Goal: Find specific page/section: Find specific page/section

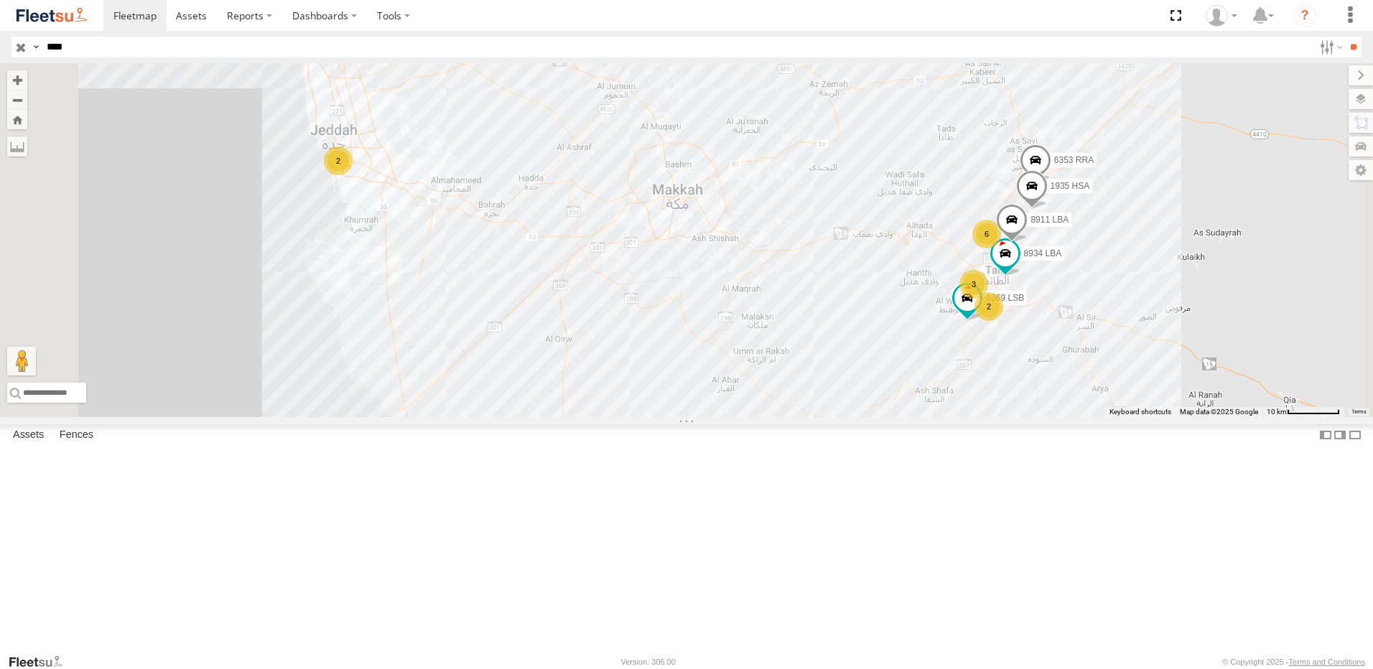
scroll to position [186, 0]
type input "****"
click at [0, 0] on div "Taif Outlet" at bounding box center [0, 0] width 0 height 0
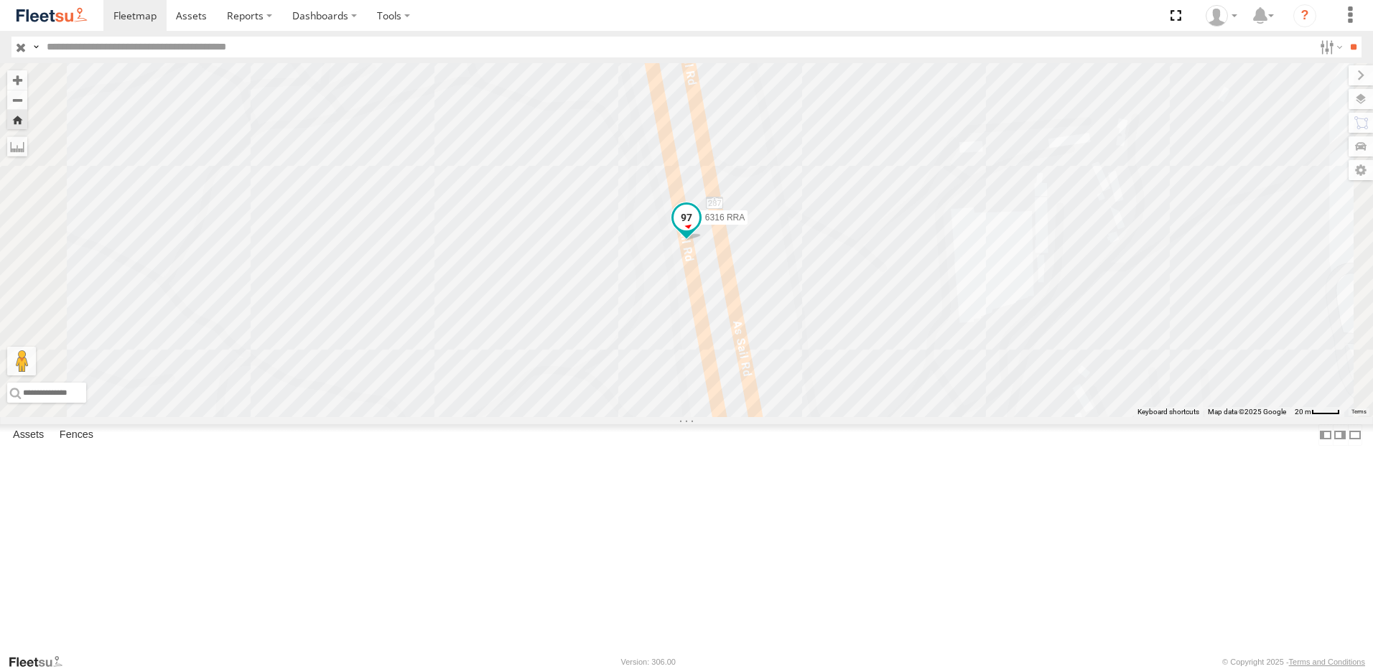
click at [699, 230] on span at bounding box center [687, 218] width 26 height 26
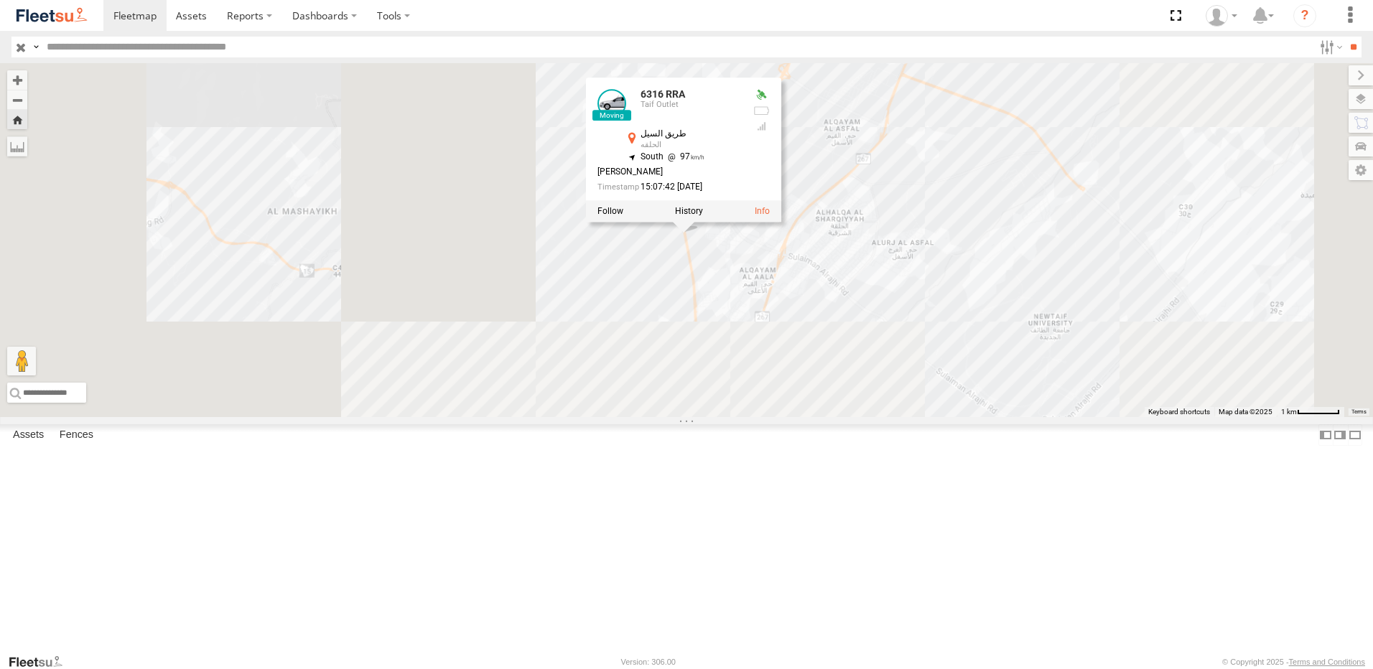
click at [895, 367] on div "6316 RRA 6316 RRA Taif Outlet طريق السيل الحلقه 21.34898 , 40.41921 South 97 [P…" at bounding box center [686, 240] width 1373 height 354
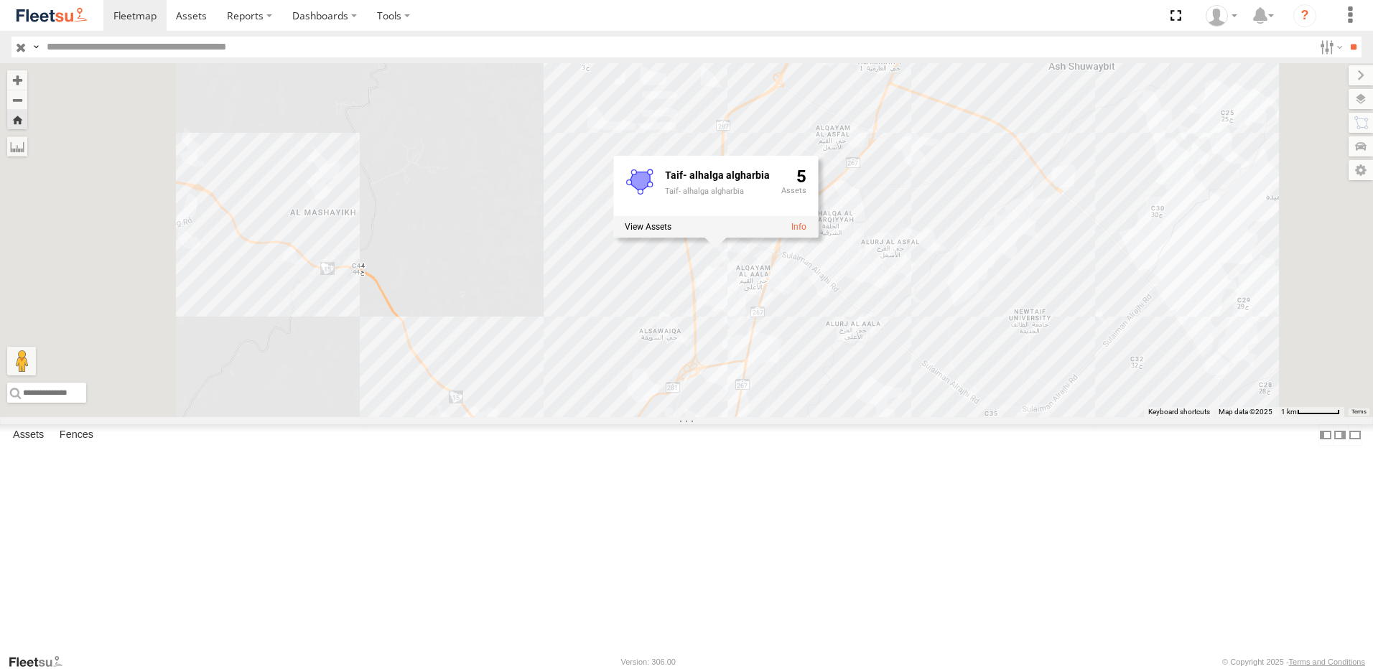
click at [740, 344] on div "6316 RRA Taif- alhalga algharbia Taif- alhalga algharbia 5" at bounding box center [686, 240] width 1373 height 354
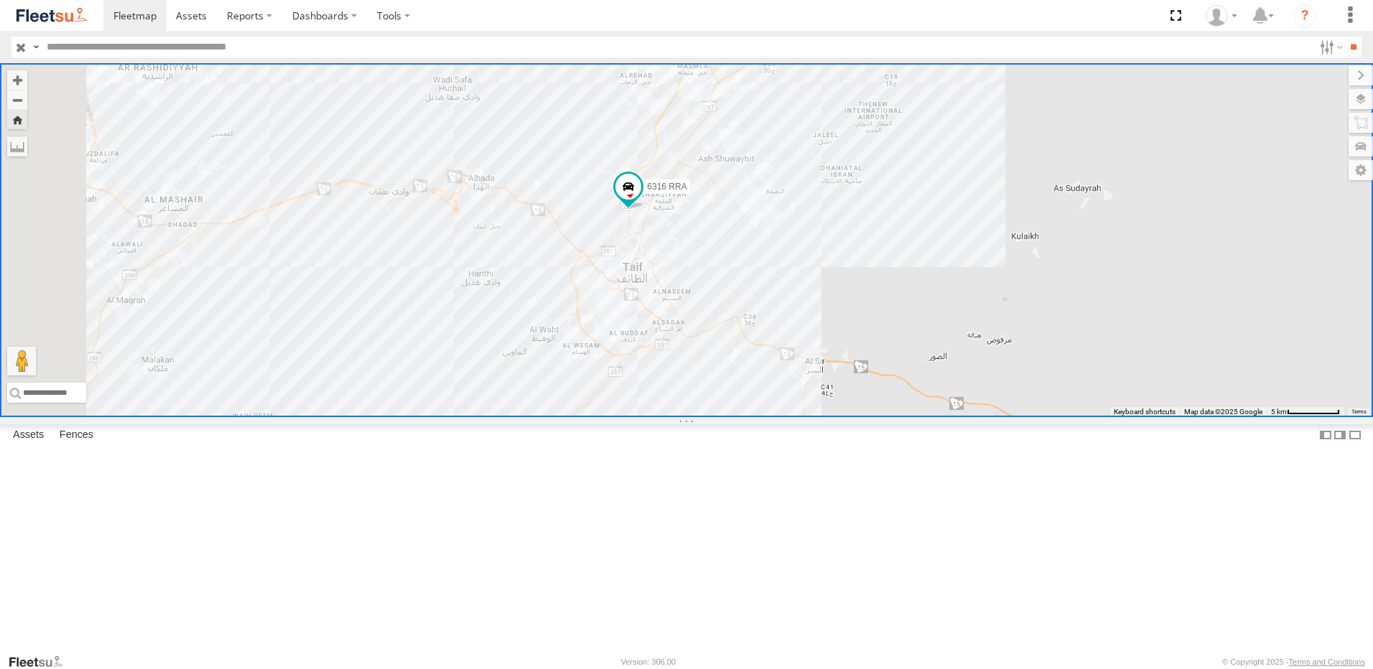
click at [872, 210] on div "6316 RRA" at bounding box center [686, 240] width 1373 height 354
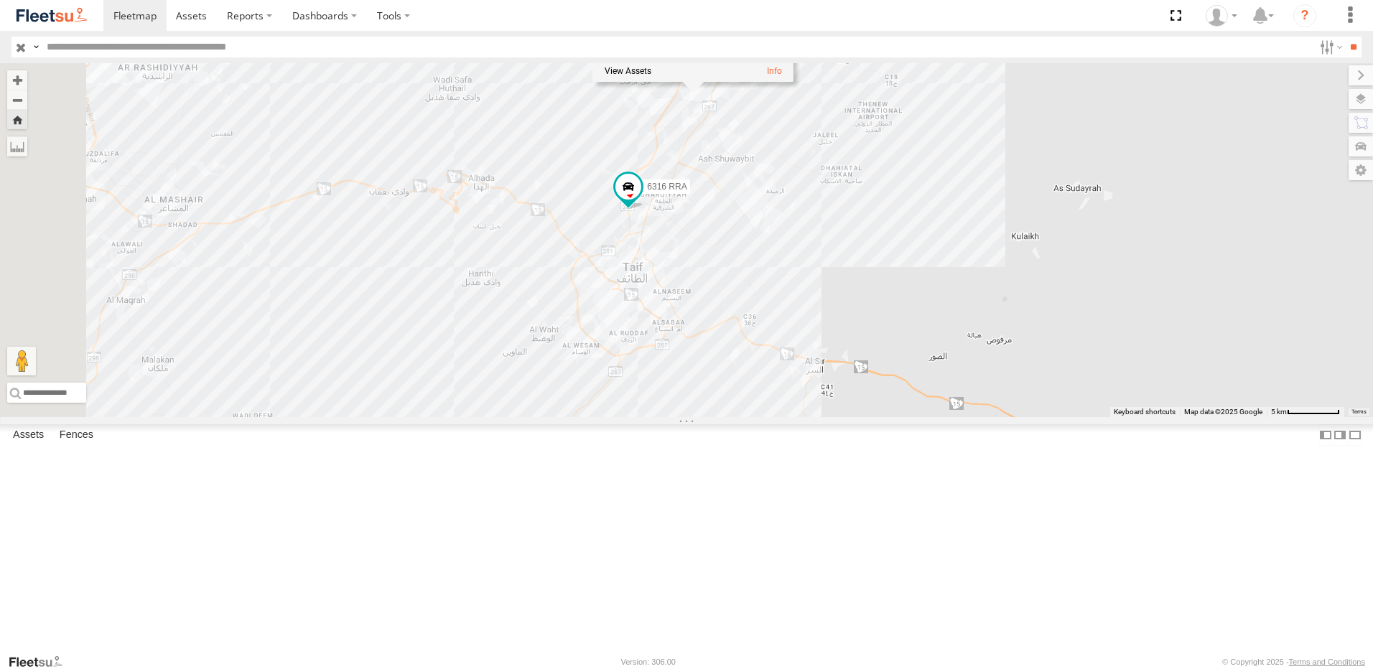
click at [915, 215] on div "6316 RRA Taif- hawia sultana Taif- hawia sultana 0" at bounding box center [686, 240] width 1373 height 354
click at [889, 109] on div "6316 RRA Taif- Dahas Taif- Dahas 1" at bounding box center [686, 240] width 1373 height 354
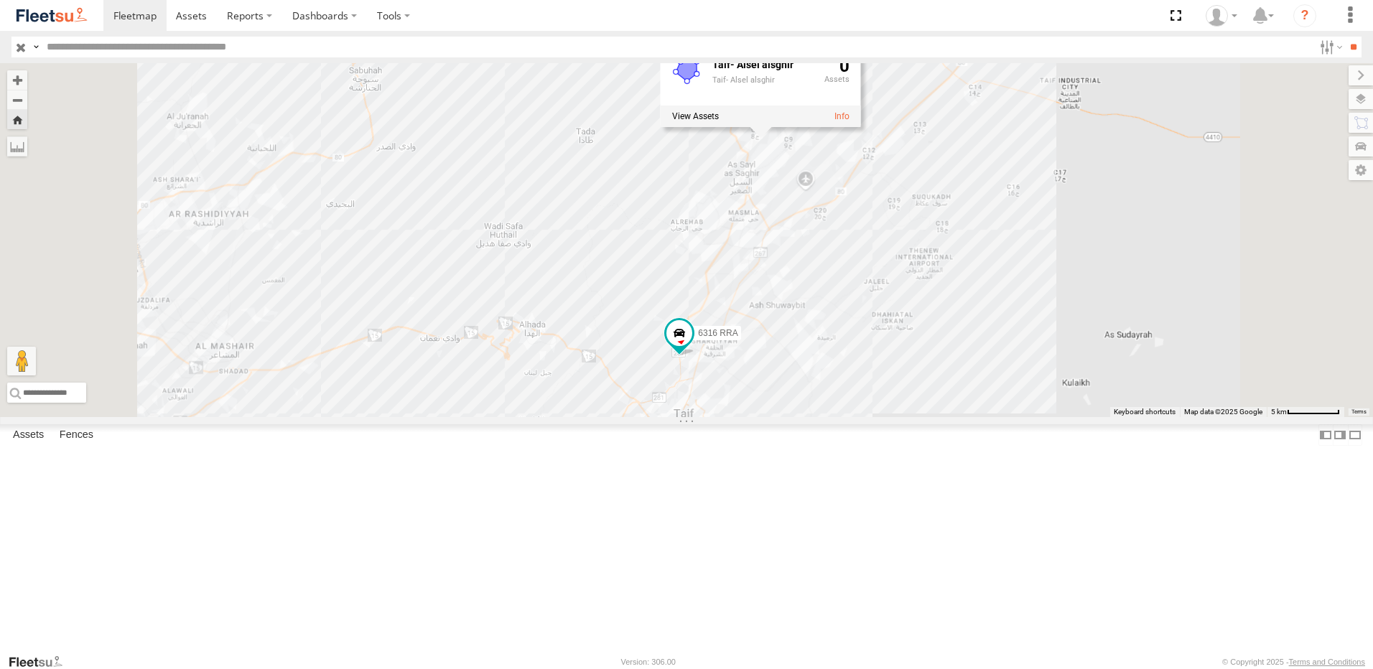
drag, startPoint x: 1035, startPoint y: 165, endPoint x: 1053, endPoint y: 309, distance: 145.4
click at [1053, 309] on div "6316 RRA Taif- Alsel alsghir Taif- Alsel alsghir 0" at bounding box center [686, 240] width 1373 height 354
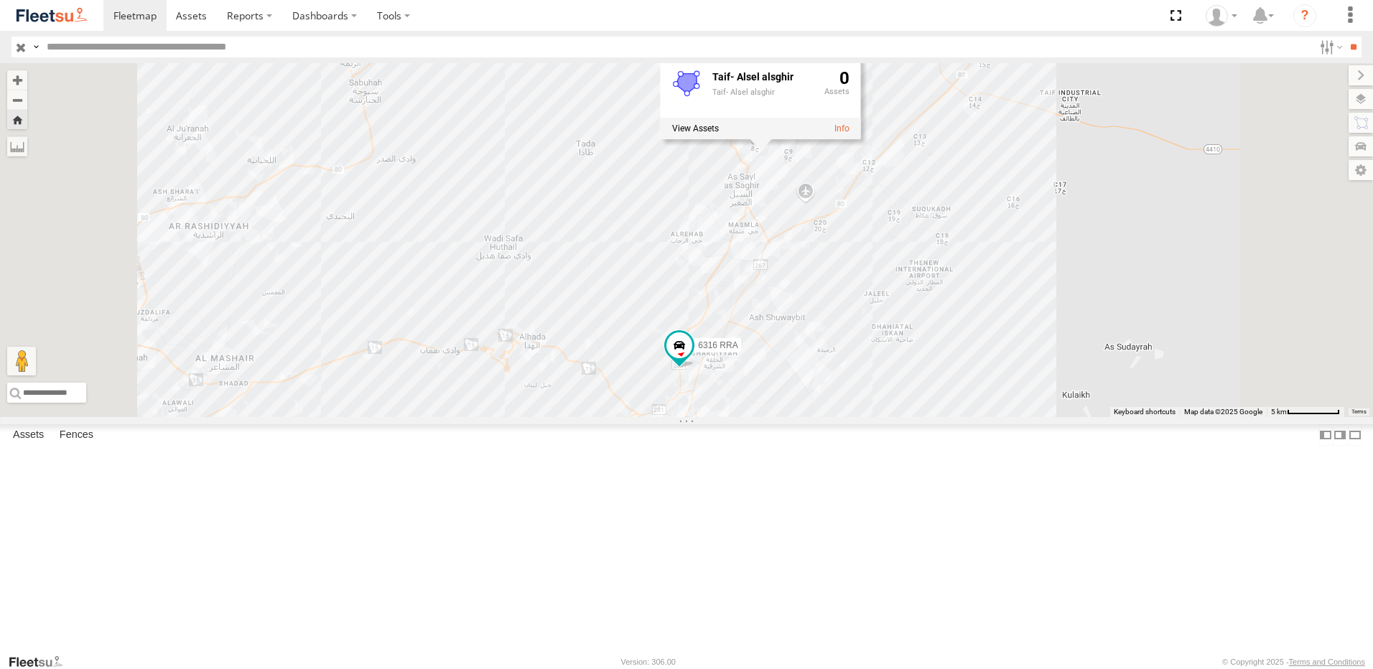
click at [955, 297] on div "6316 RRA Taif- Alsel alsghir Taif- Alsel alsghir 0" at bounding box center [686, 240] width 1373 height 354
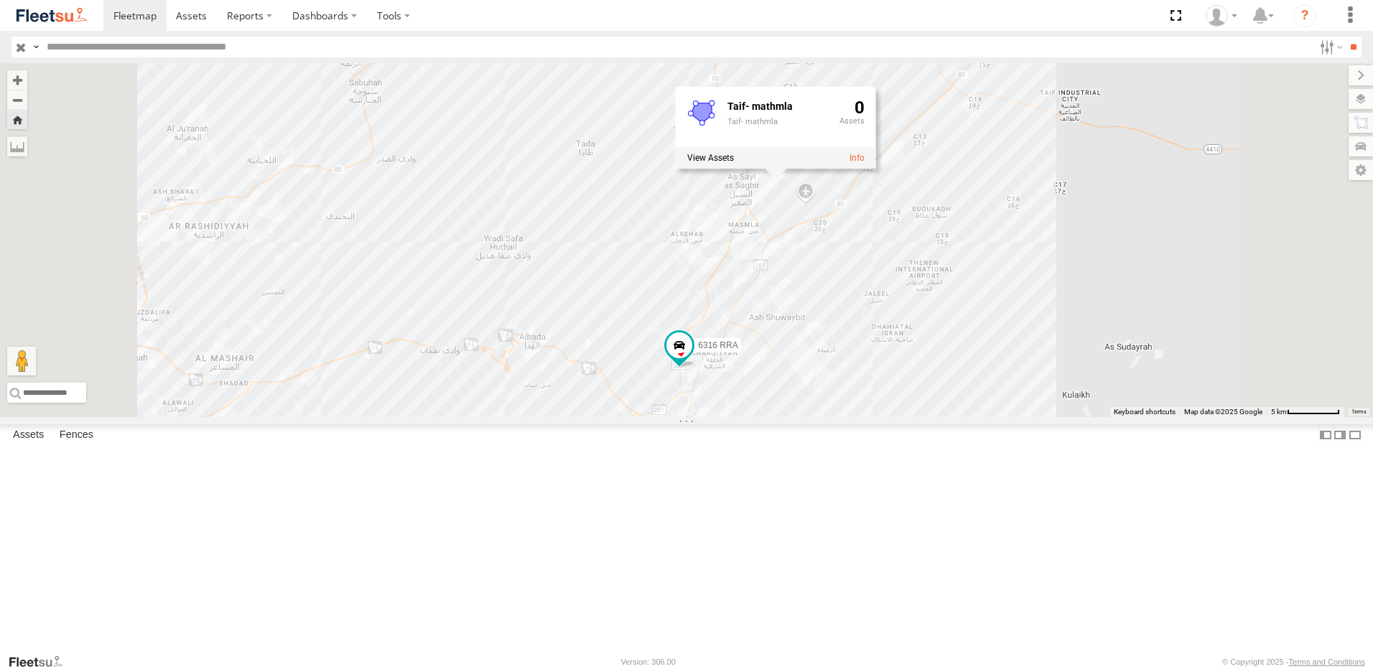
click at [896, 351] on div "6316 RRA Taif- mathmla Taif- mathmla 0" at bounding box center [686, 240] width 1373 height 354
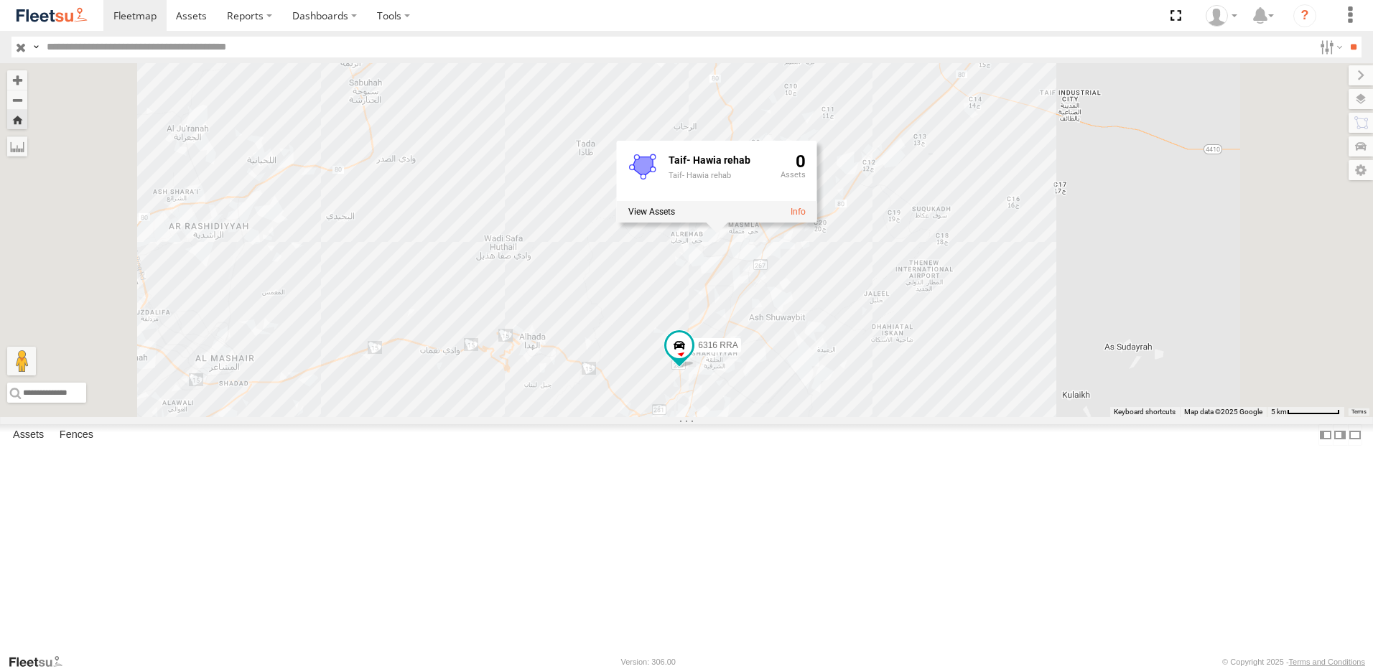
click at [851, 151] on div "6316 RRA Taif- Hawia rehab Taif- Hawia rehab 0" at bounding box center [686, 240] width 1373 height 354
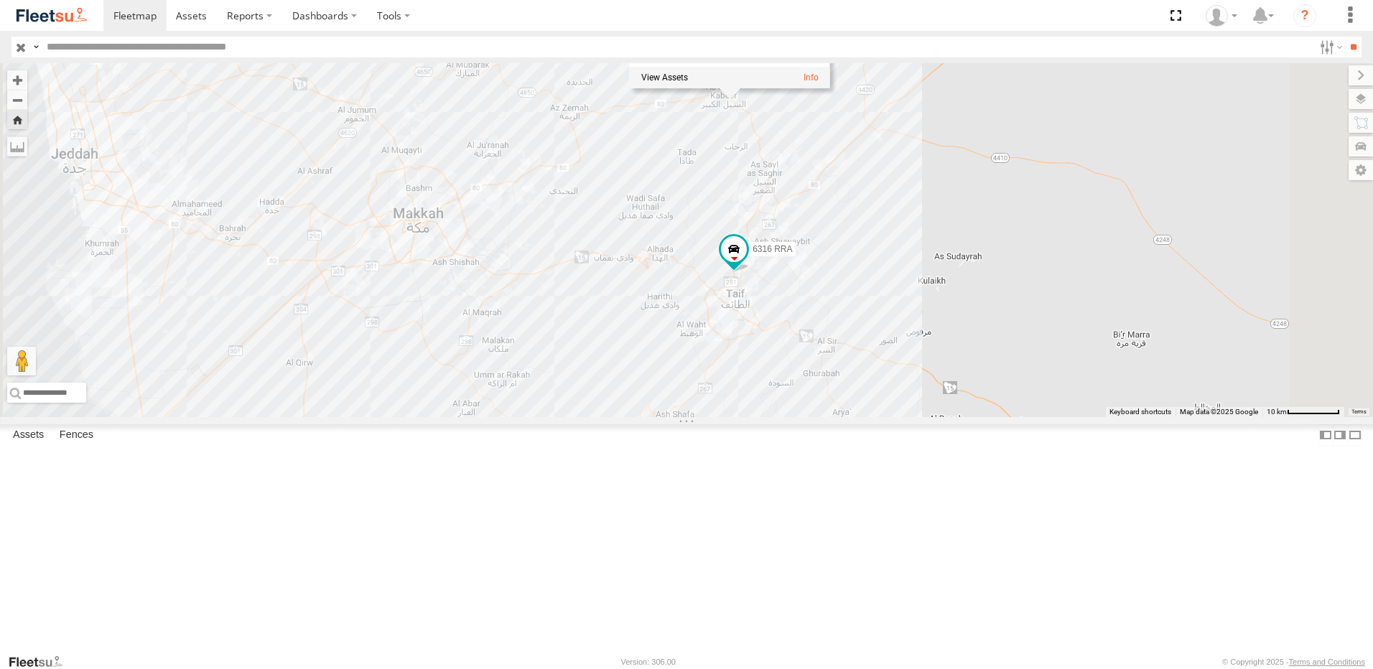
drag, startPoint x: 1025, startPoint y: 205, endPoint x: 980, endPoint y: 266, distance: 75.4
click at [967, 260] on div "6316 RRA SA_As Sail [PERSON_NAME] SA_As Sail [PERSON_NAME] 0" at bounding box center [686, 240] width 1373 height 354
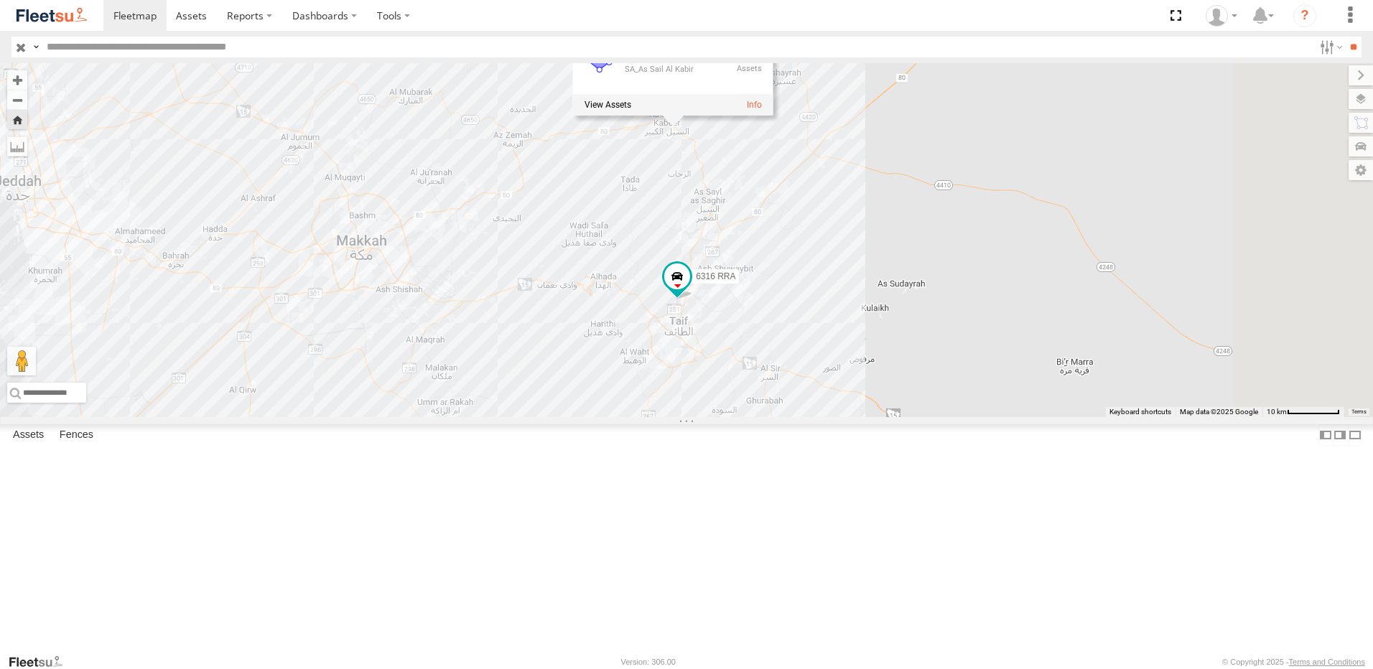
drag, startPoint x: 1132, startPoint y: 280, endPoint x: 1099, endPoint y: 275, distance: 32.7
click at [1092, 294] on div "6316 RRA SA_As Sail [PERSON_NAME] SA_As Sail [PERSON_NAME] 0" at bounding box center [686, 240] width 1373 height 354
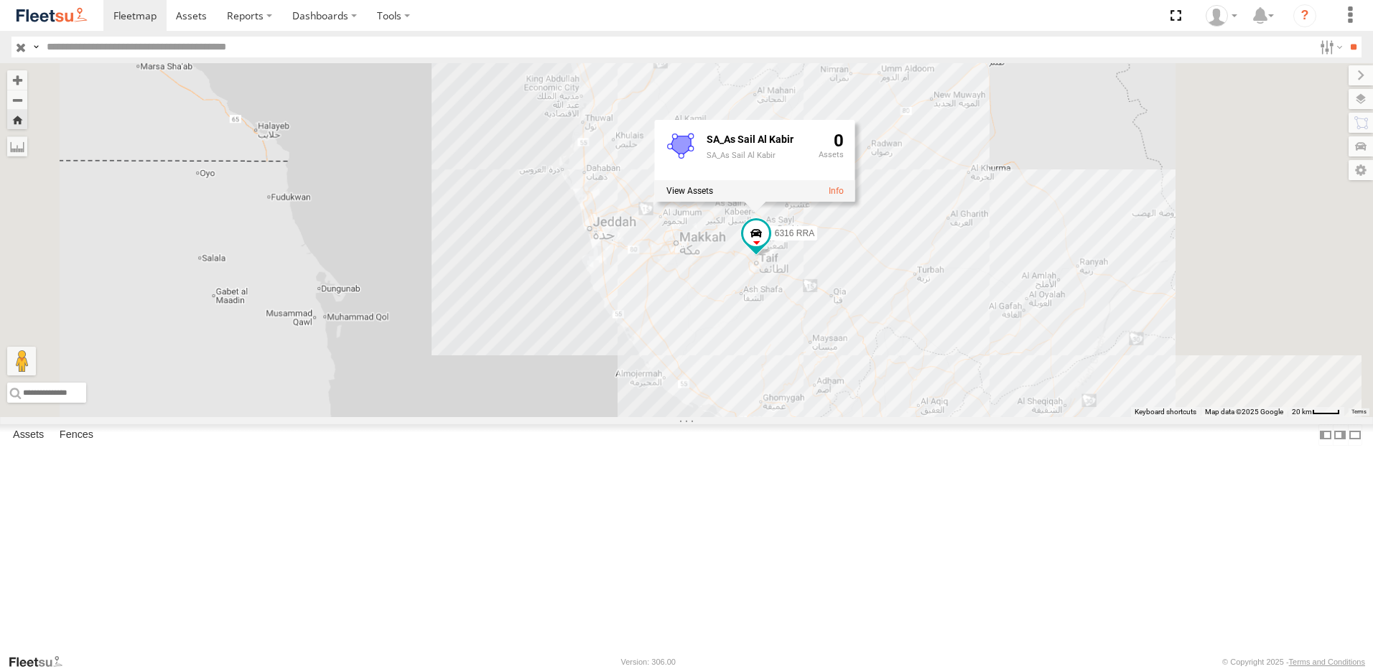
drag, startPoint x: 1104, startPoint y: 263, endPoint x: 986, endPoint y: 339, distance: 140.2
click at [986, 339] on div "6316 RRA SA_As Sail [PERSON_NAME] SA_As Sail [PERSON_NAME] 0" at bounding box center [686, 240] width 1373 height 354
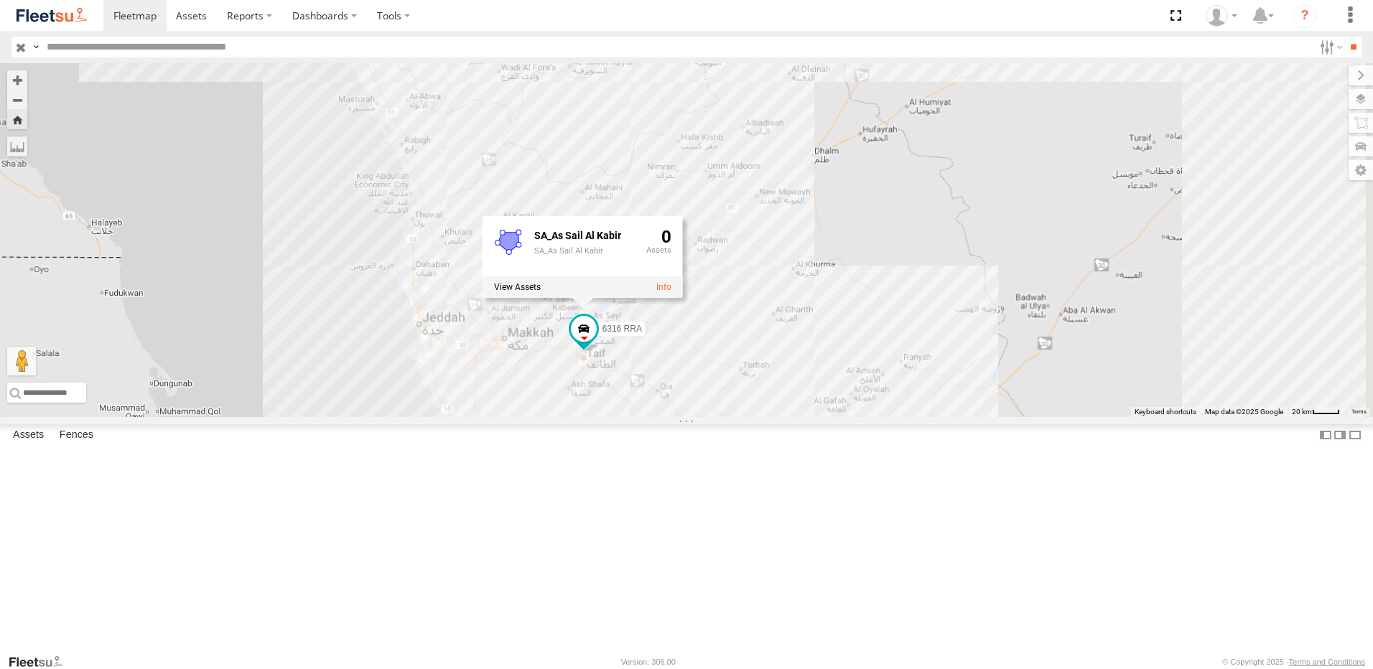
drag, startPoint x: 1145, startPoint y: 245, endPoint x: 1009, endPoint y: 332, distance: 162.1
click at [1009, 332] on div "6316 RRA SA_As Sail [PERSON_NAME] SA_As Sail [PERSON_NAME] 0" at bounding box center [686, 240] width 1373 height 354
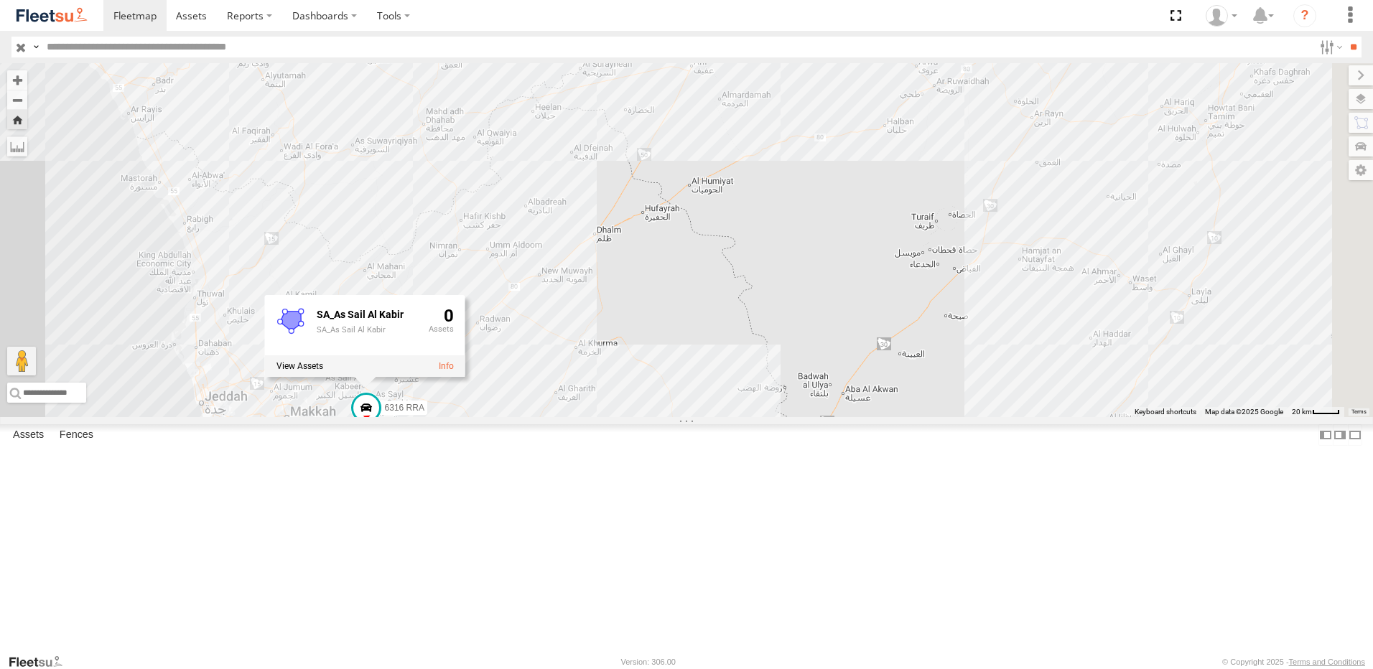
drag, startPoint x: 1117, startPoint y: 258, endPoint x: 903, endPoint y: 332, distance: 227.1
click at [903, 332] on div "6316 RRA SA_As Sail [PERSON_NAME] SA_As Sail [PERSON_NAME] 0" at bounding box center [686, 240] width 1373 height 354
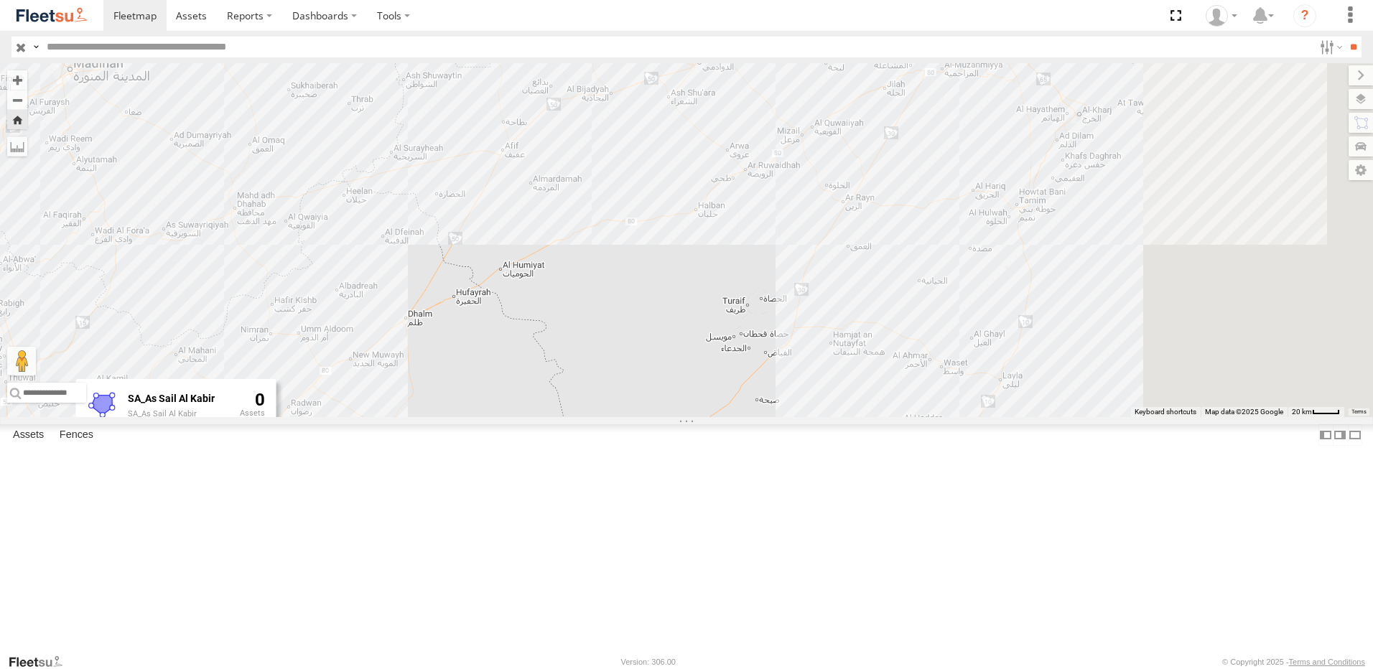
drag, startPoint x: 1056, startPoint y: 256, endPoint x: 880, endPoint y: 331, distance: 191.4
click at [880, 331] on div "6316 RRA SA_As Sail [PERSON_NAME] SA_As Sail [PERSON_NAME] 0" at bounding box center [686, 240] width 1373 height 354
click at [915, 294] on div "6316 RRA SA_As Sail [PERSON_NAME] SA_As Sail [PERSON_NAME] 0" at bounding box center [686, 240] width 1373 height 354
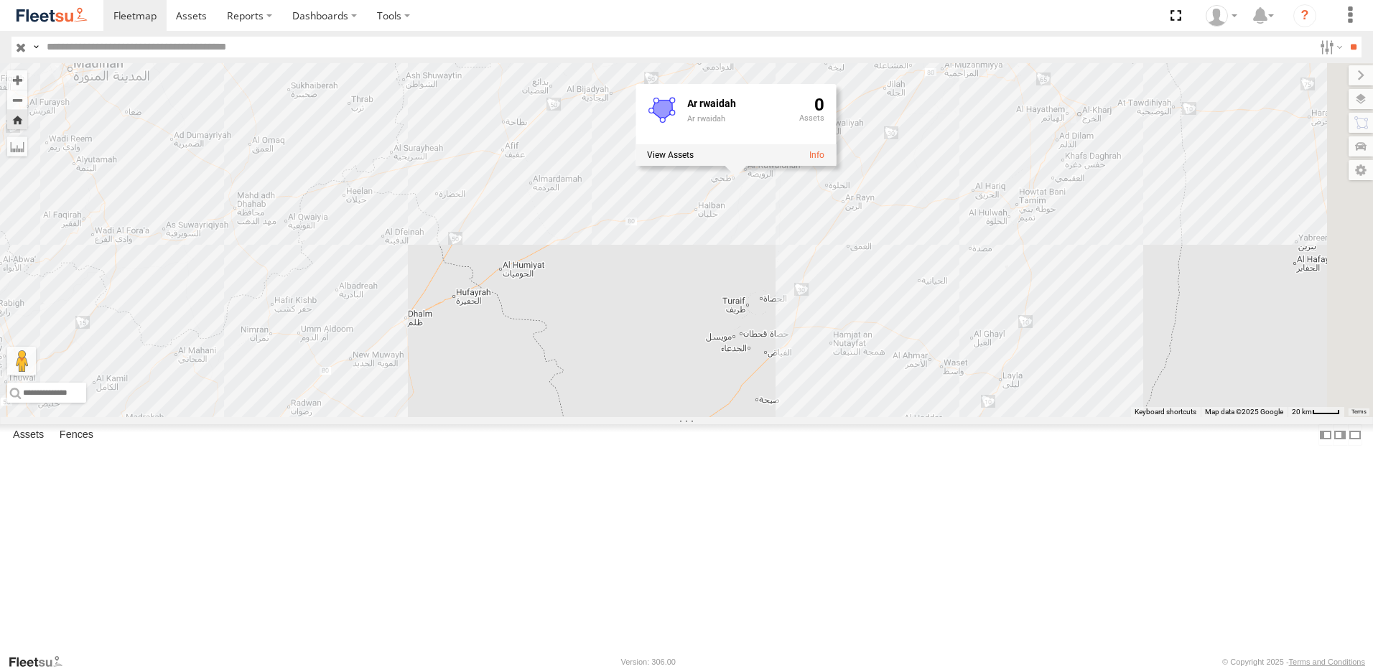
click at [720, 305] on div "6316 RRA Ar rwaidah Ar rwaidah 0" at bounding box center [686, 240] width 1373 height 354
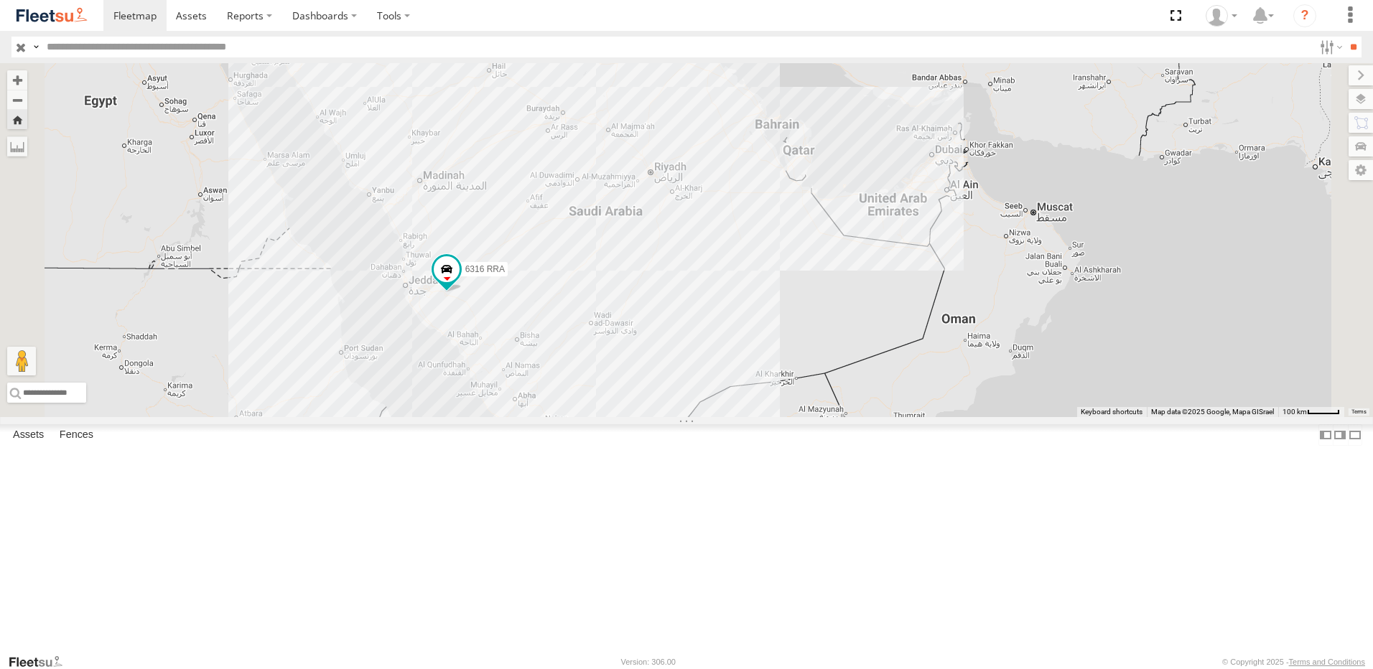
drag, startPoint x: 663, startPoint y: 318, endPoint x: 667, endPoint y: 328, distance: 10.7
click at [667, 328] on div "6316 RRA" at bounding box center [686, 240] width 1373 height 354
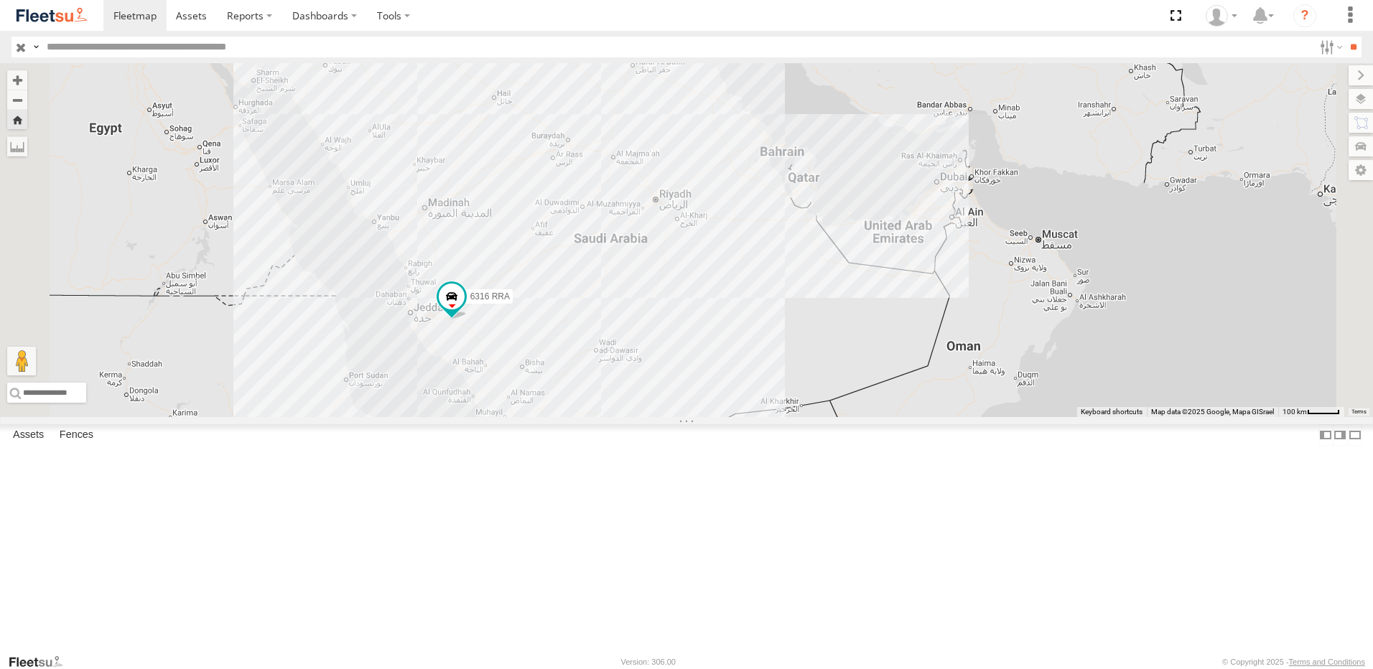
drag, startPoint x: 741, startPoint y: 180, endPoint x: 745, endPoint y: 236, distance: 56.8
click at [745, 236] on div "6316 RRA" at bounding box center [686, 240] width 1373 height 354
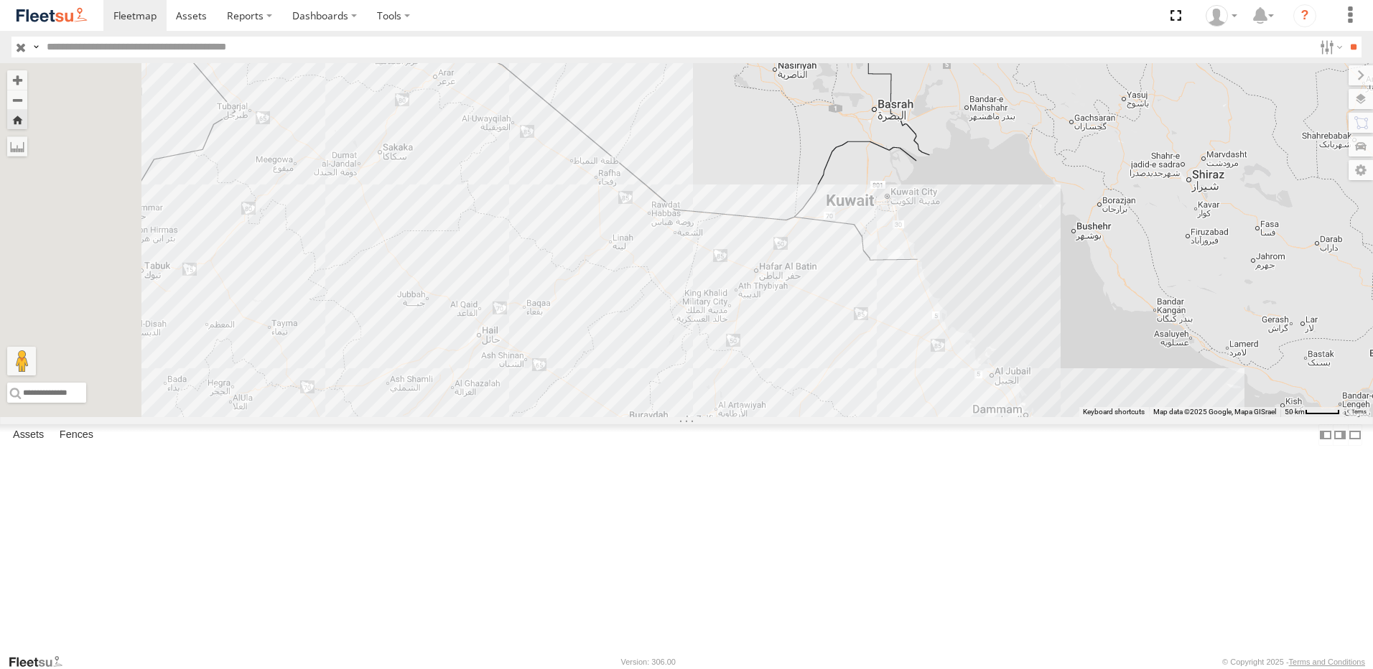
drag, startPoint x: 562, startPoint y: 225, endPoint x: 691, endPoint y: 320, distance: 160.3
click at [691, 320] on div "6316 RRA" at bounding box center [686, 240] width 1373 height 354
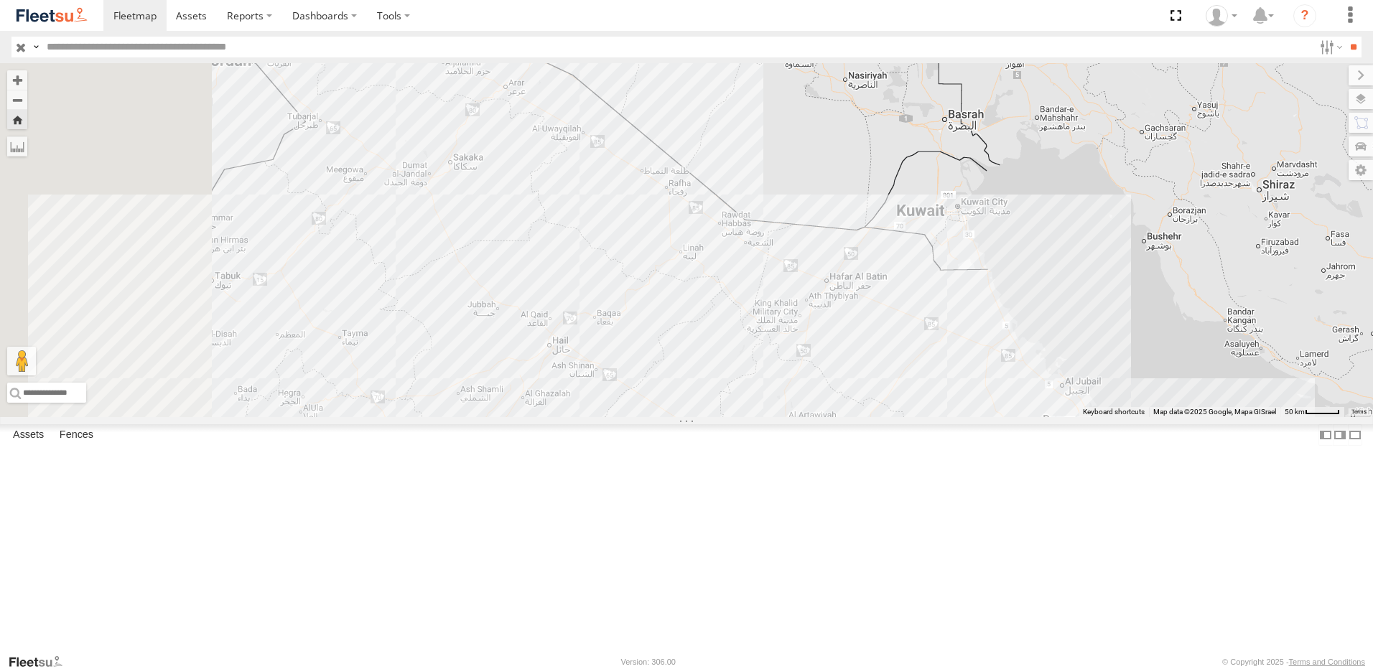
drag, startPoint x: 569, startPoint y: 301, endPoint x: 674, endPoint y: 307, distance: 105.7
click at [672, 308] on div "6316 RRA" at bounding box center [686, 240] width 1373 height 354
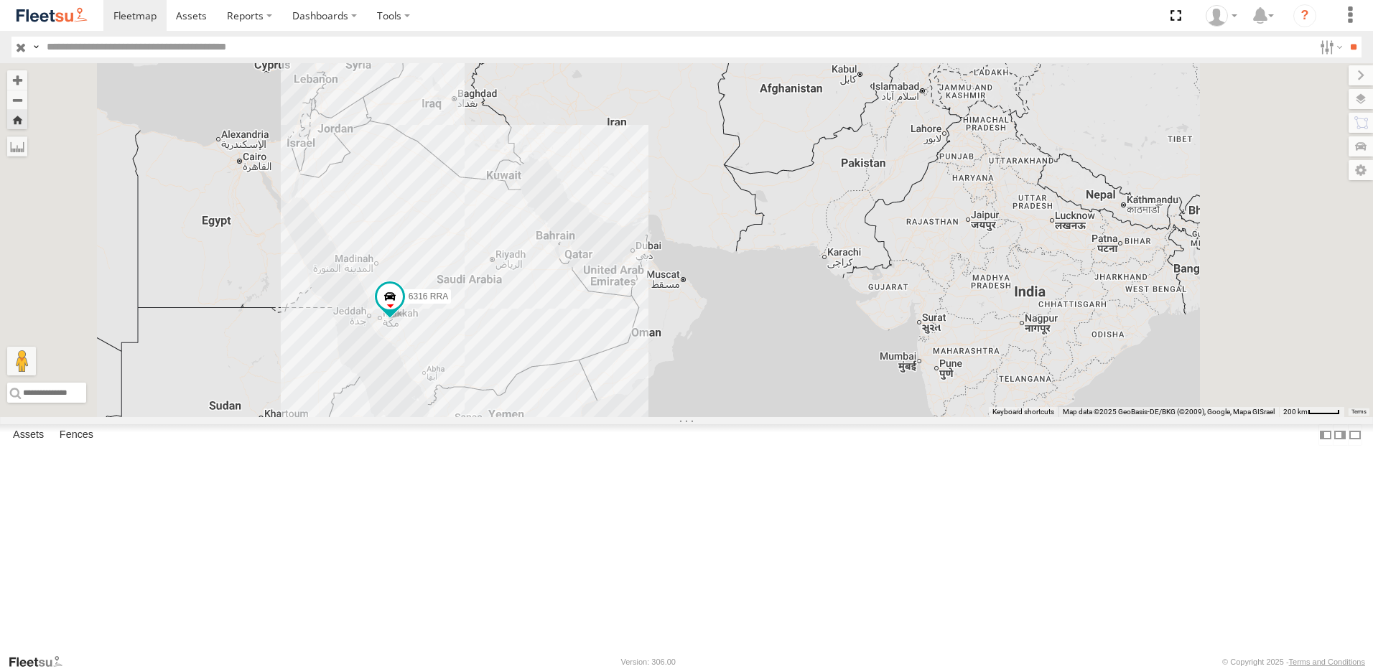
drag, startPoint x: 606, startPoint y: 418, endPoint x: 600, endPoint y: 304, distance: 113.6
click at [600, 304] on div "6316 RRA" at bounding box center [686, 240] width 1373 height 354
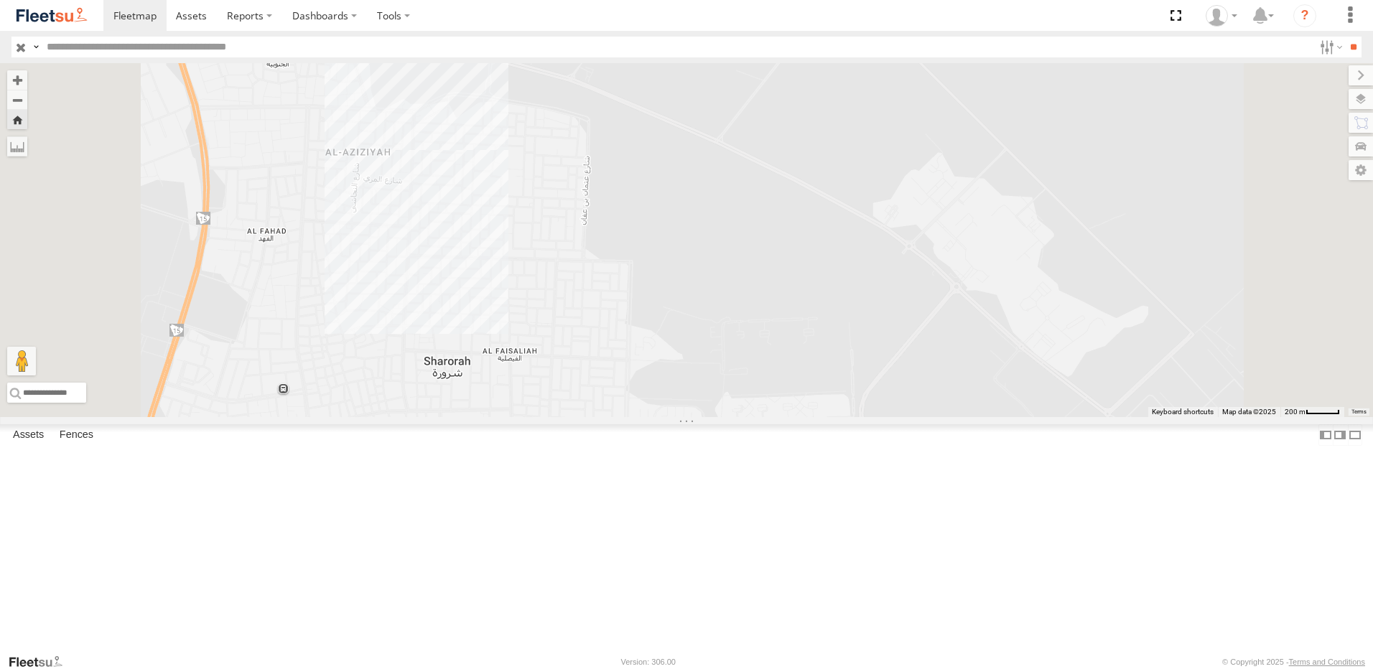
click at [586, 280] on div "6316 RRA" at bounding box center [686, 240] width 1373 height 354
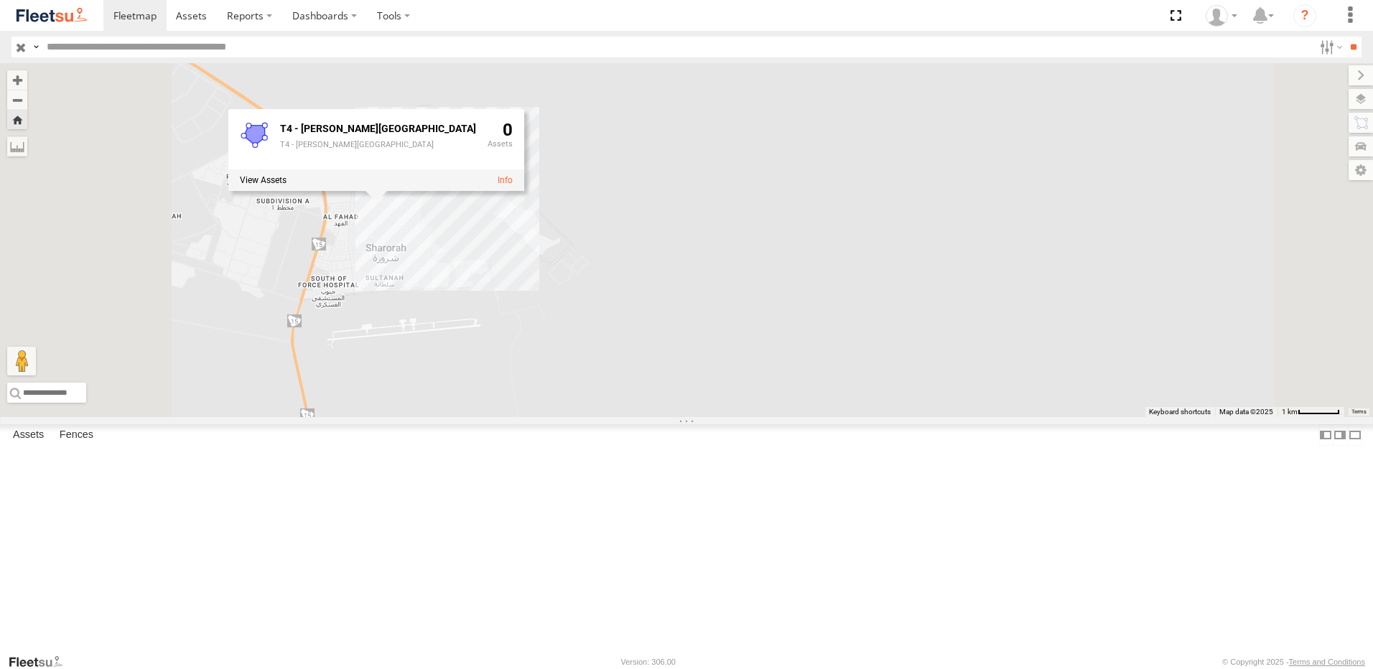
drag, startPoint x: 556, startPoint y: 371, endPoint x: 651, endPoint y: 286, distance: 126.7
click at [651, 286] on div "6316 RRA T4 - Najran - Sharourah T4 - [GEOGRAPHIC_DATA] - [GEOGRAPHIC_DATA] 0" at bounding box center [686, 240] width 1373 height 354
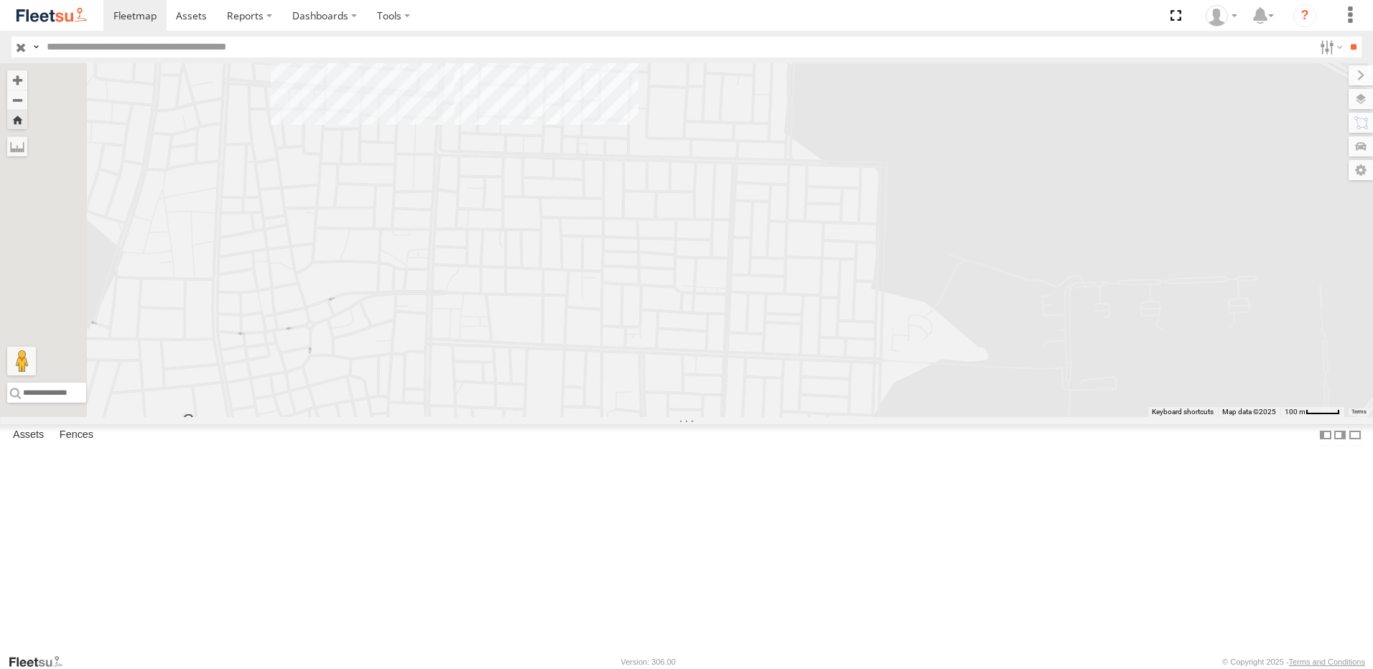
drag, startPoint x: 686, startPoint y: 282, endPoint x: 699, endPoint y: 231, distance: 52.4
click at [699, 231] on div "6316 RRA T4 - Najran - Sharourah T4 - [GEOGRAPHIC_DATA] - [GEOGRAPHIC_DATA] 0" at bounding box center [686, 240] width 1373 height 354
